Goal: Find specific page/section: Find specific page/section

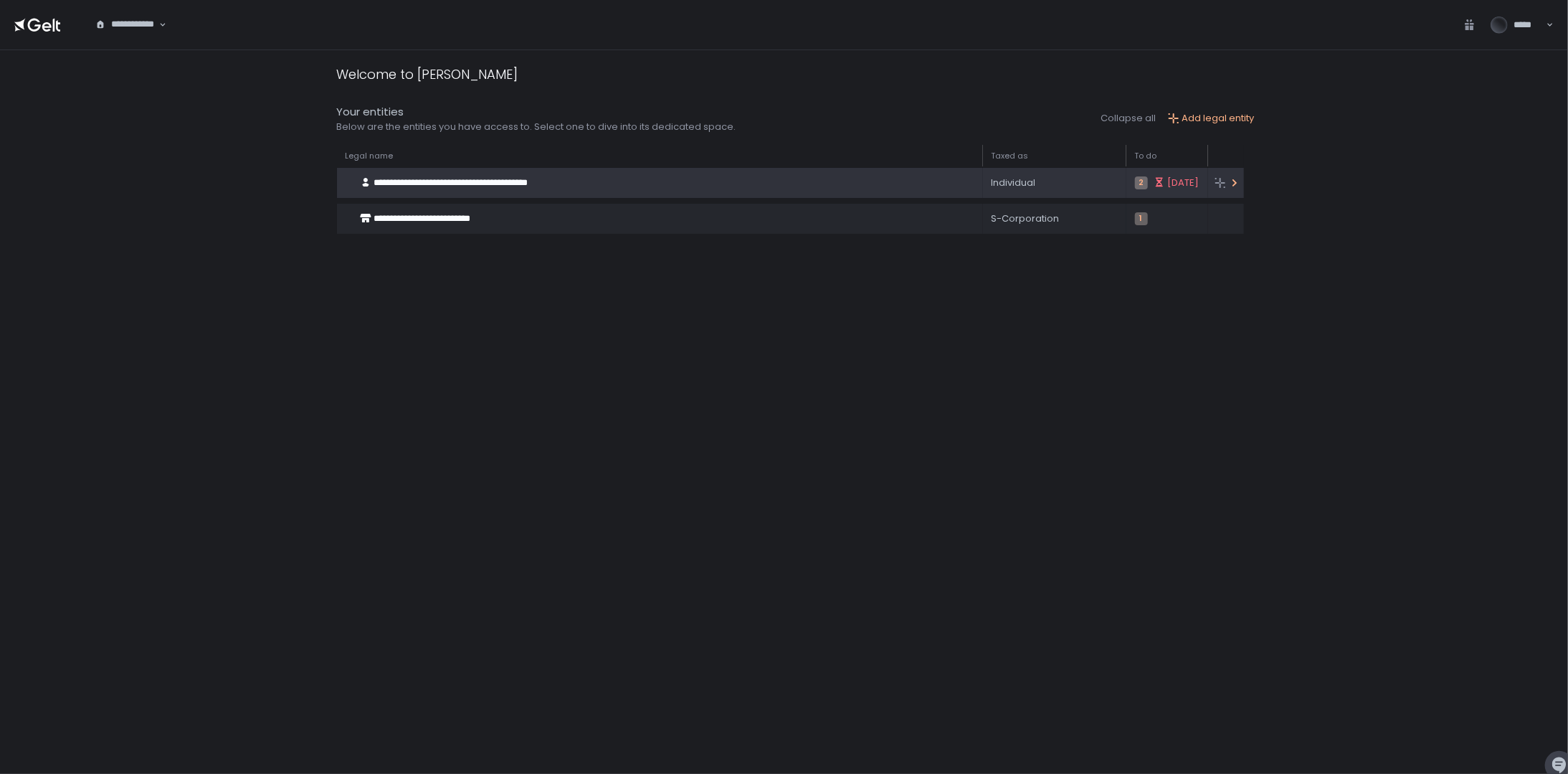
click at [1169, 183] on span "[DATE]" at bounding box center [1184, 183] width 32 height 13
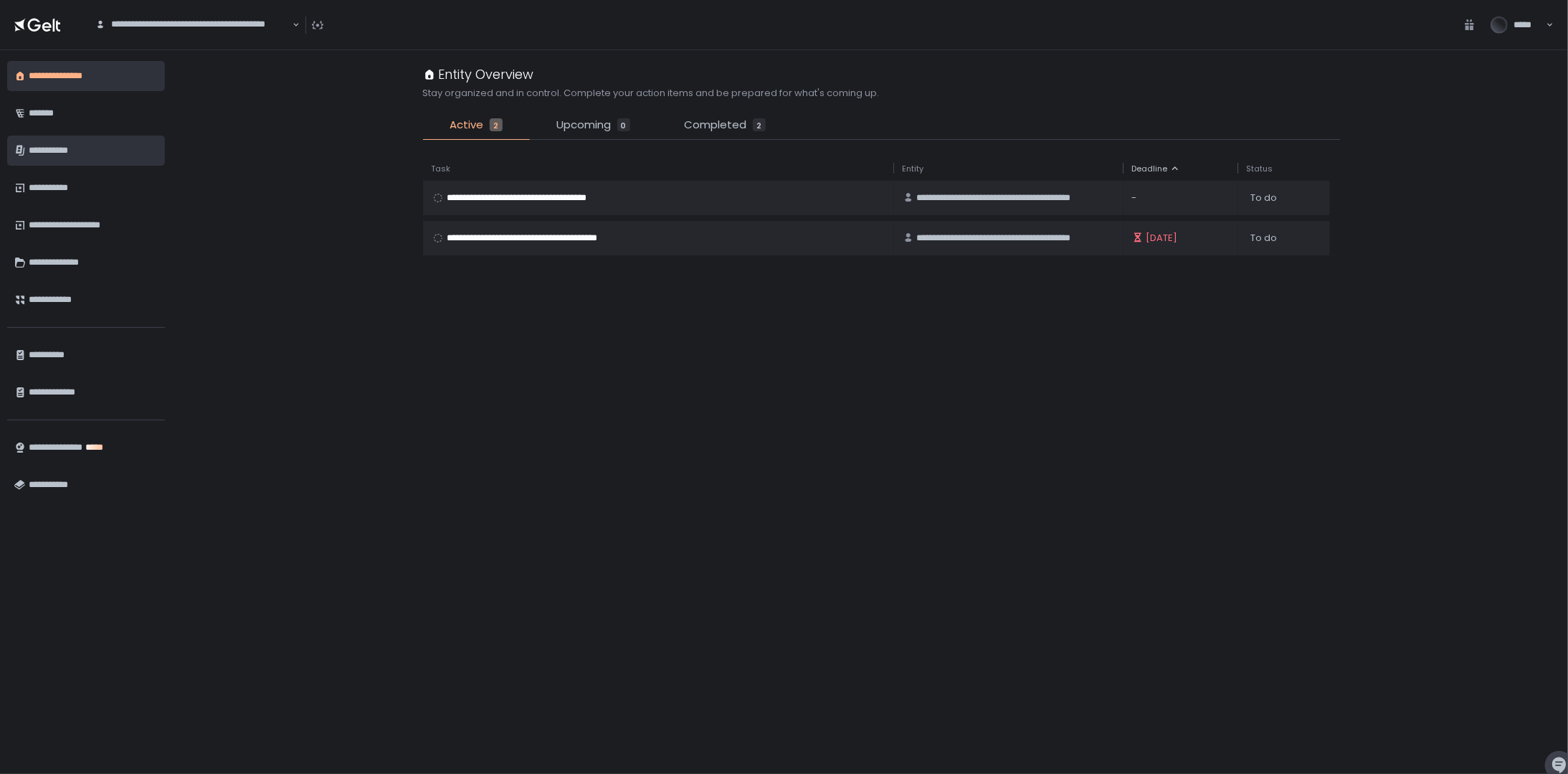
click at [75, 156] on div "**********" at bounding box center [93, 150] width 129 height 24
